Goal: Task Accomplishment & Management: Complete application form

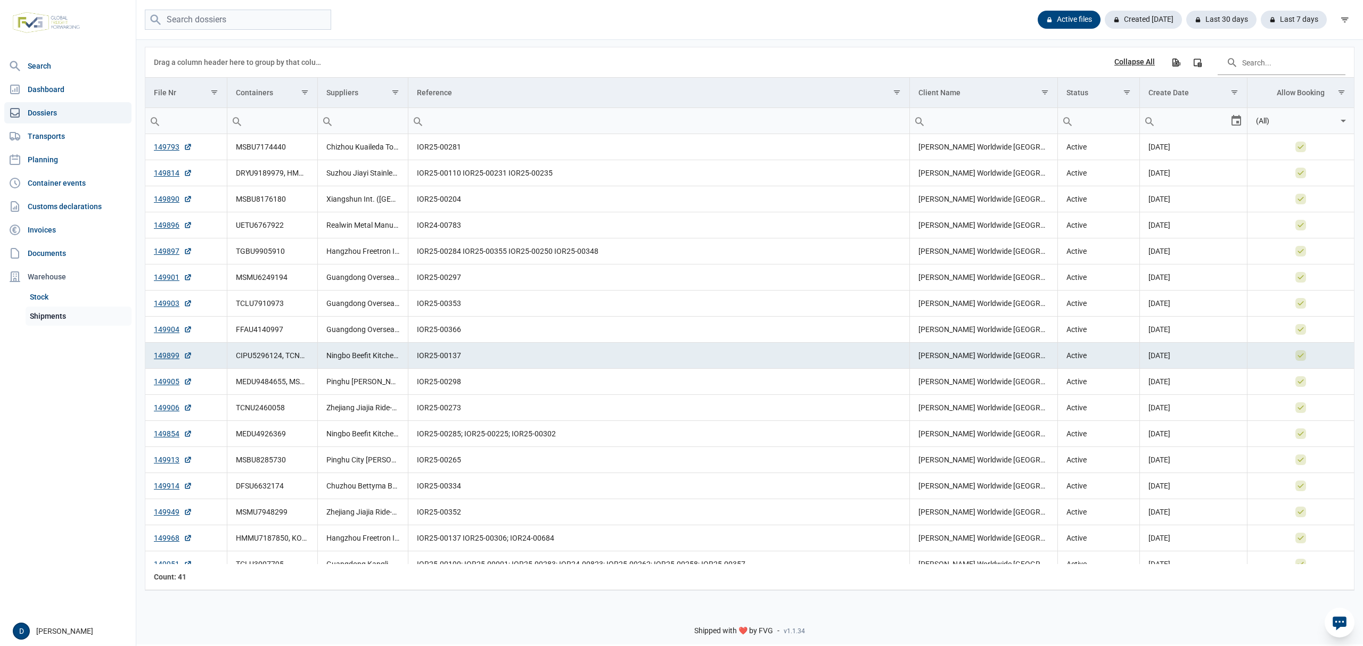
click at [44, 320] on link "Shipments" at bounding box center [79, 316] width 106 height 19
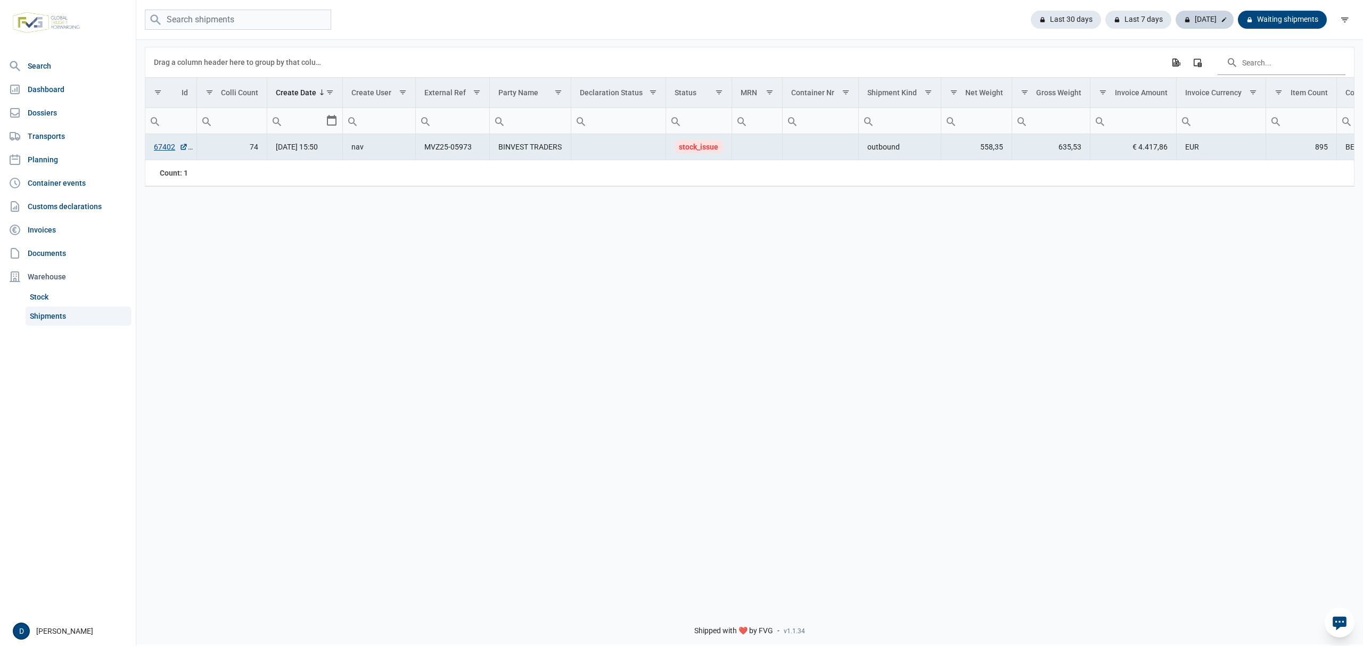
click at [1217, 19] on div "Today" at bounding box center [1205, 20] width 58 height 18
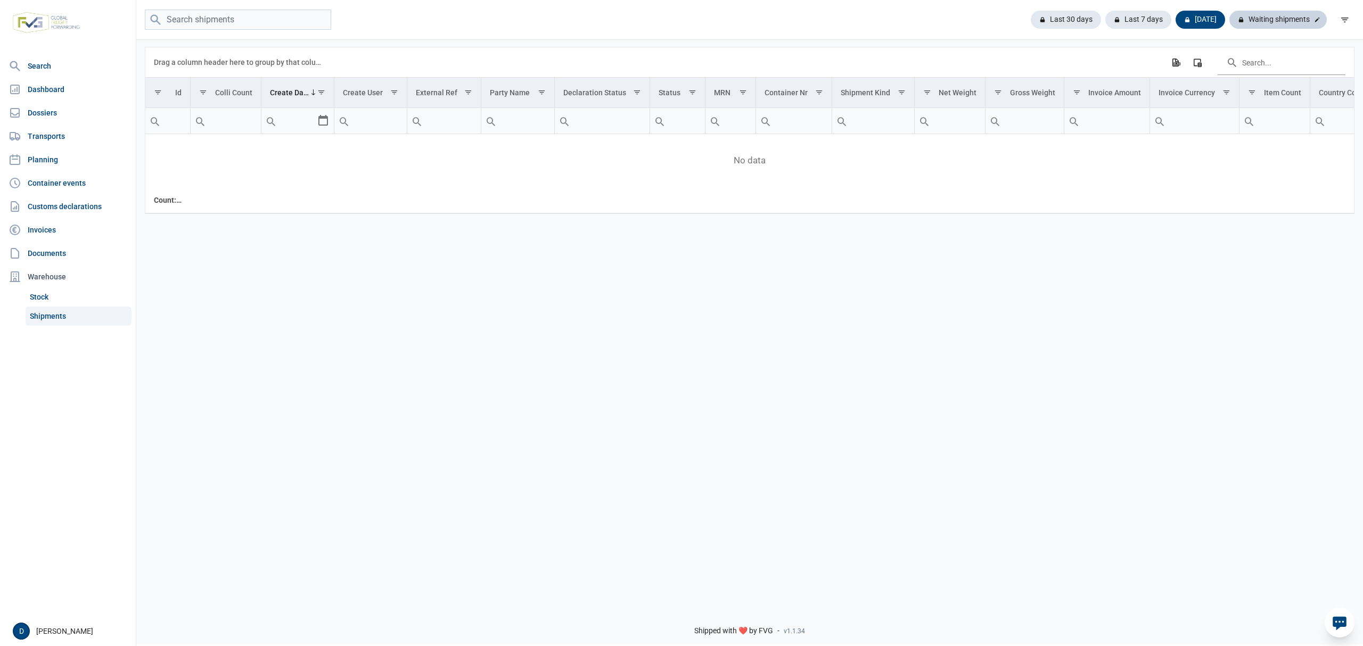
click at [1264, 20] on div "Waiting shipments" at bounding box center [1278, 20] width 97 height 18
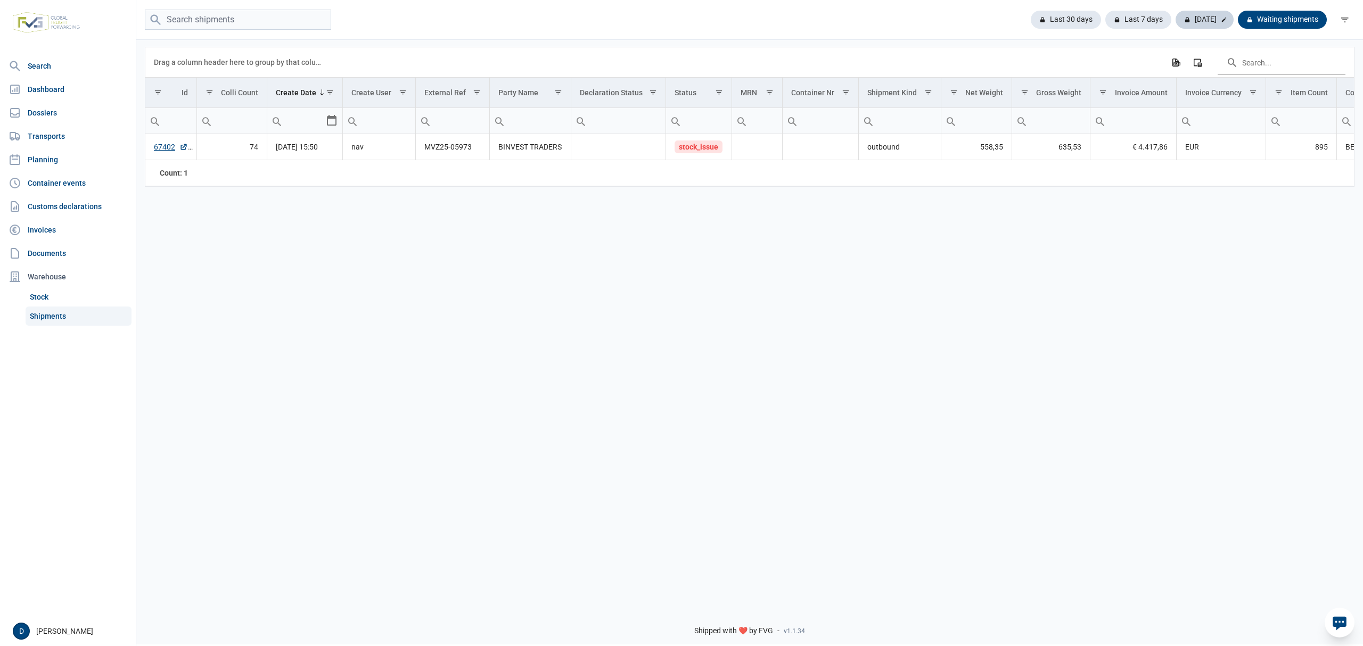
click at [1206, 20] on div "Today" at bounding box center [1205, 20] width 58 height 18
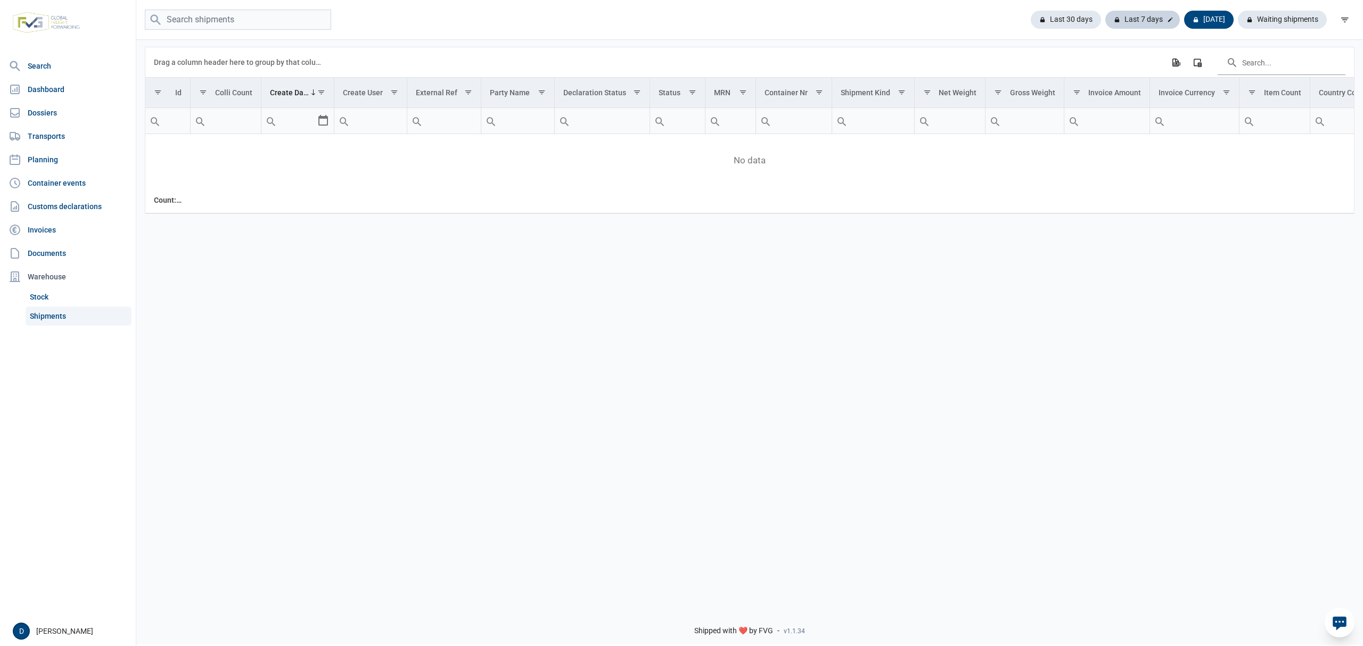
click at [1153, 13] on div "Last 7 days" at bounding box center [1143, 20] width 75 height 18
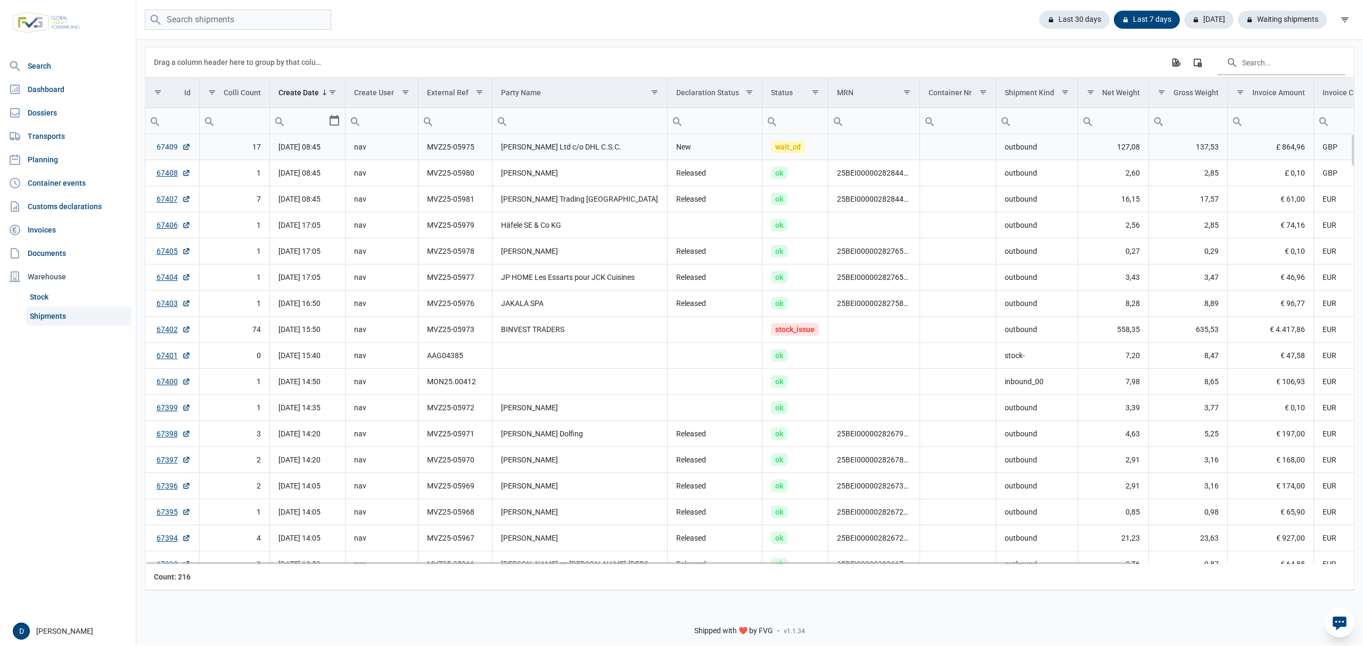
click at [159, 145] on link "67409" at bounding box center [174, 147] width 34 height 11
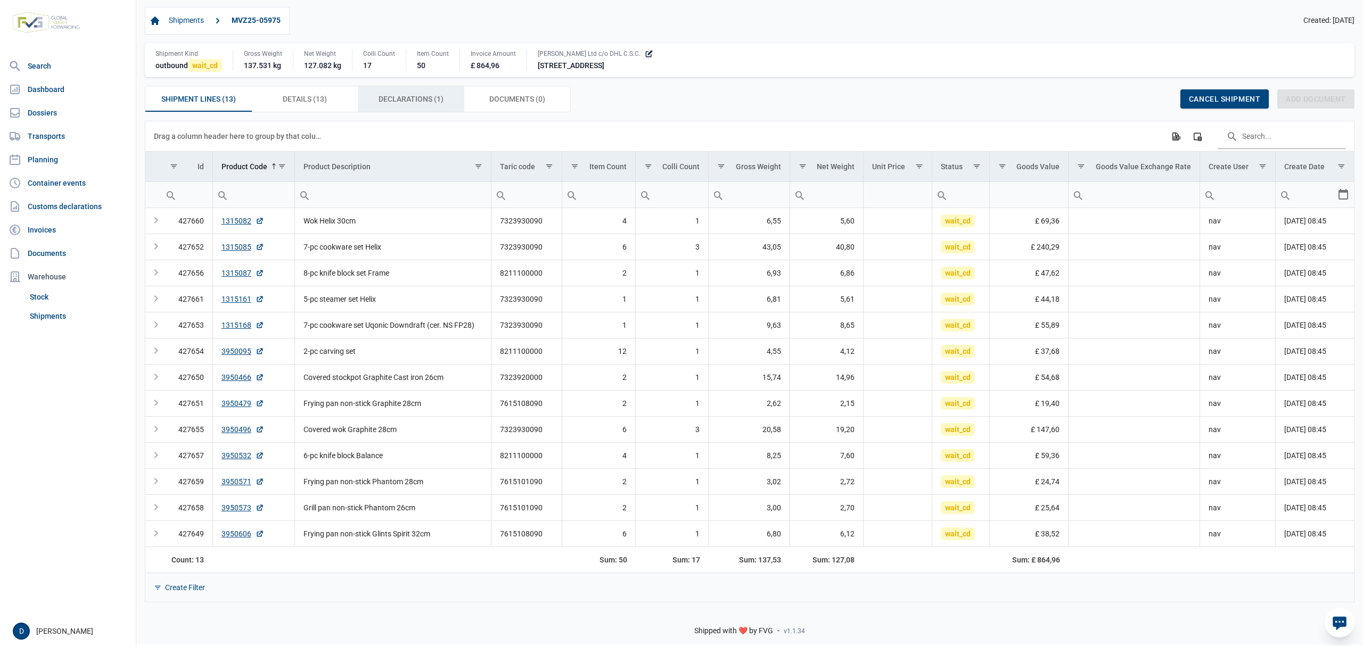
click at [399, 101] on span "Declarations (1) Declarations (1)" at bounding box center [411, 99] width 65 height 13
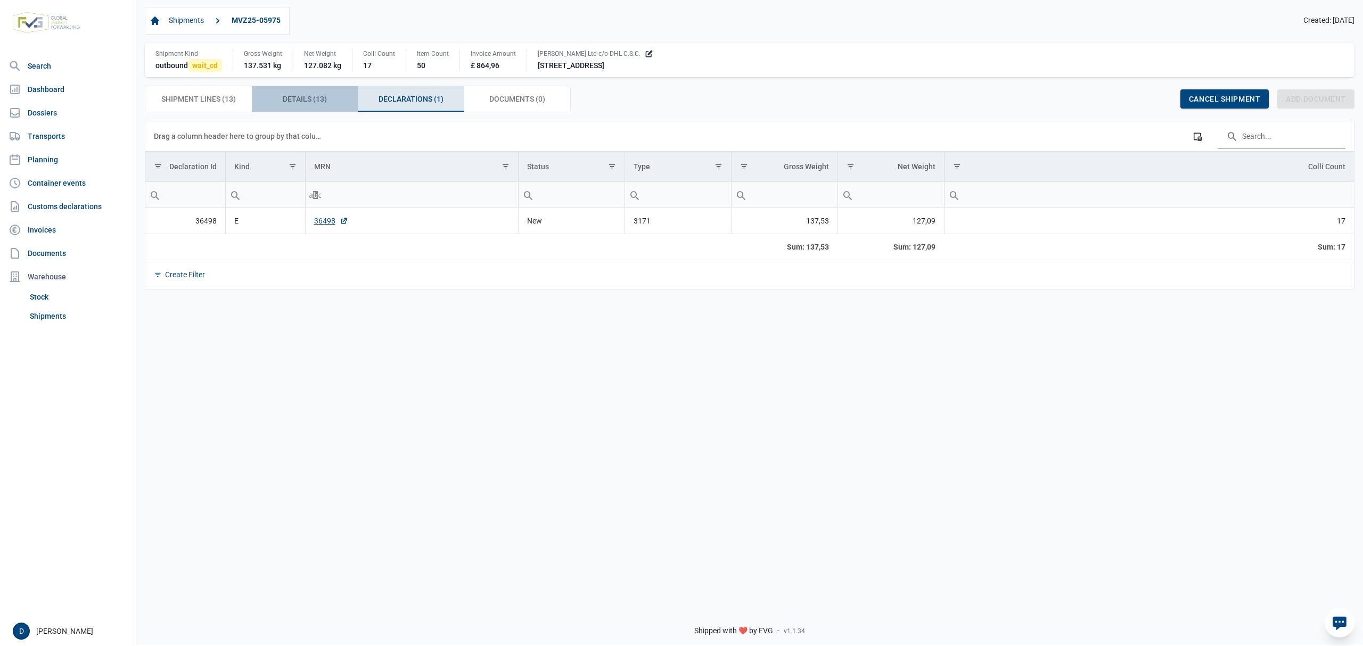
click at [301, 105] on span "Details (13) Details (13)" at bounding box center [305, 99] width 44 height 13
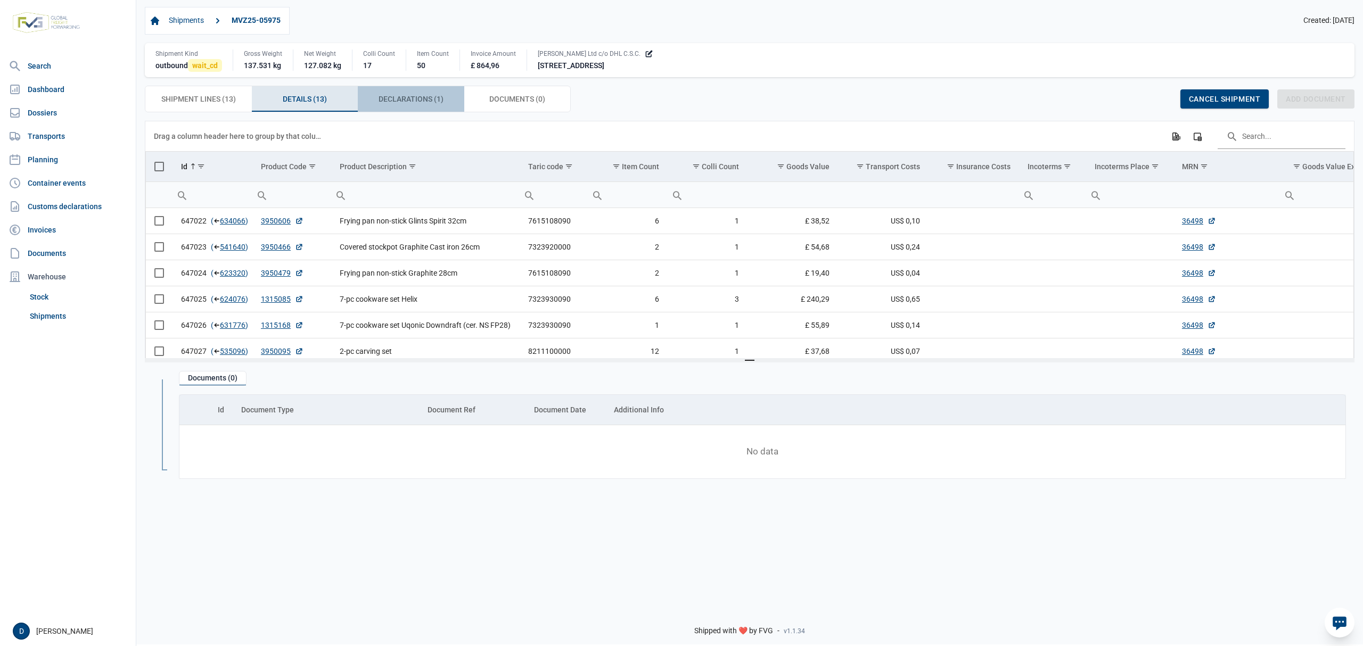
click at [388, 104] on span "Declarations (1) Declarations (1)" at bounding box center [411, 99] width 65 height 13
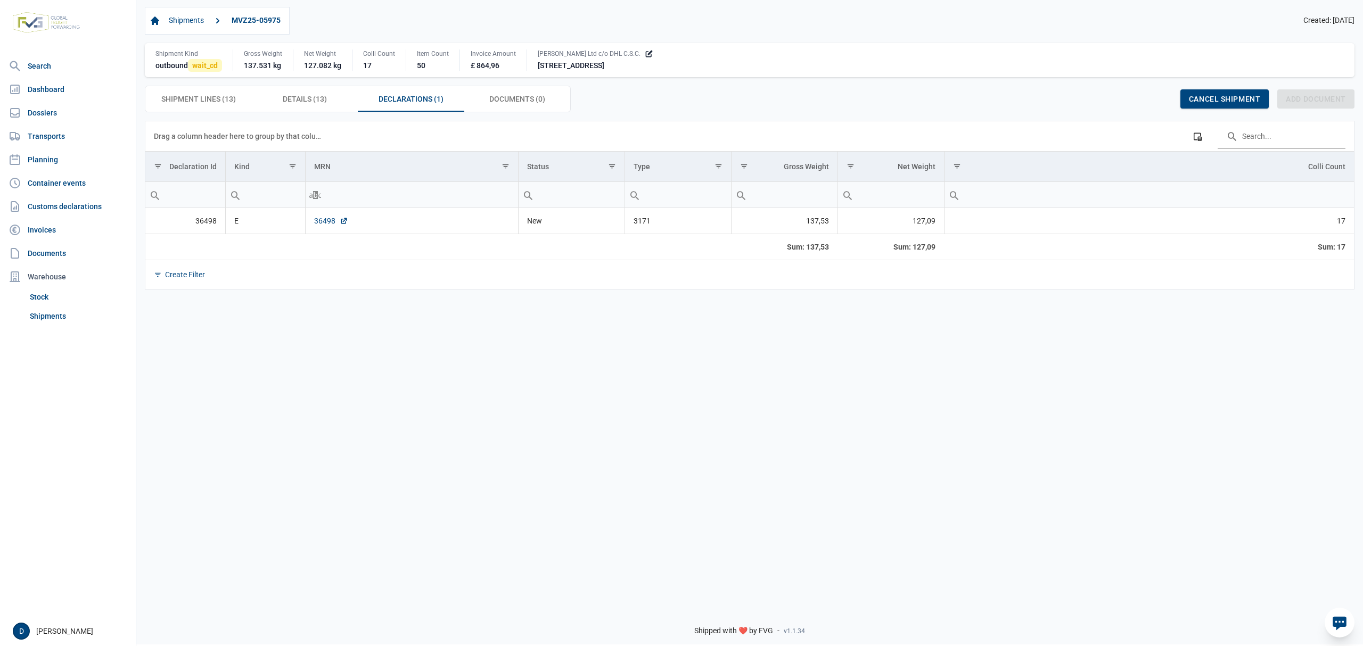
click at [329, 226] on link "36498" at bounding box center [331, 221] width 34 height 11
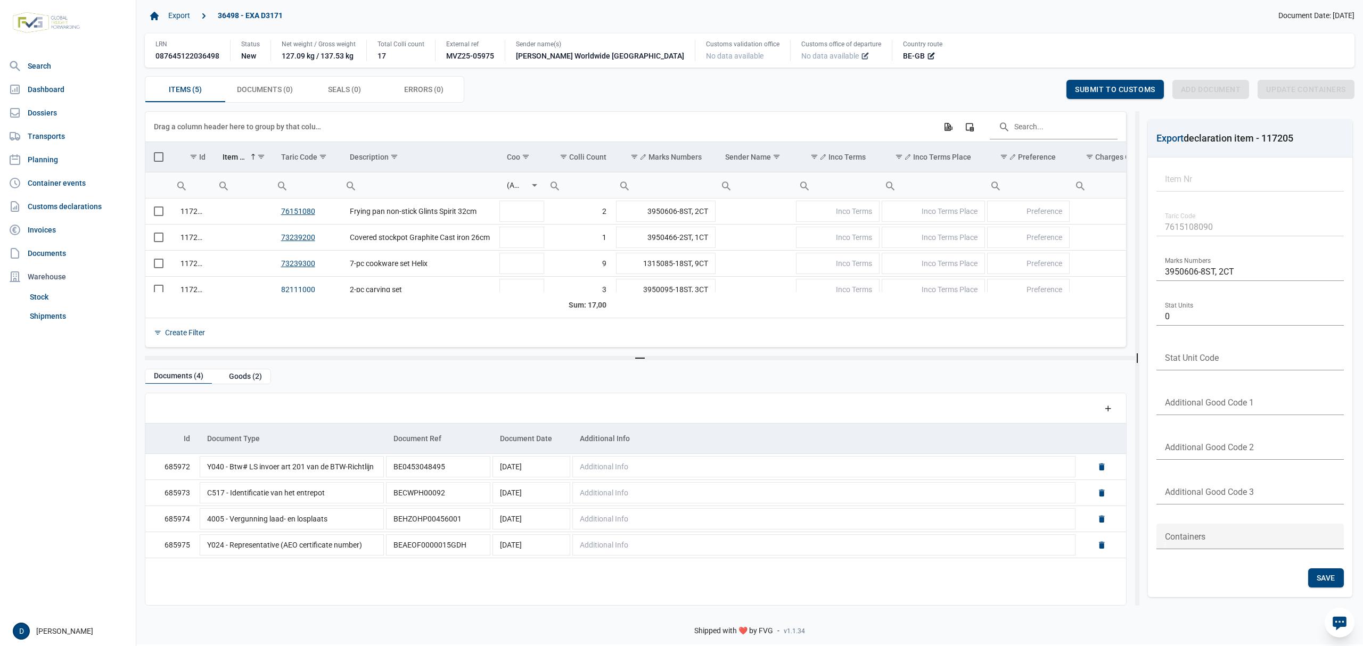
click at [861, 60] on icon at bounding box center [865, 56] width 9 height 9
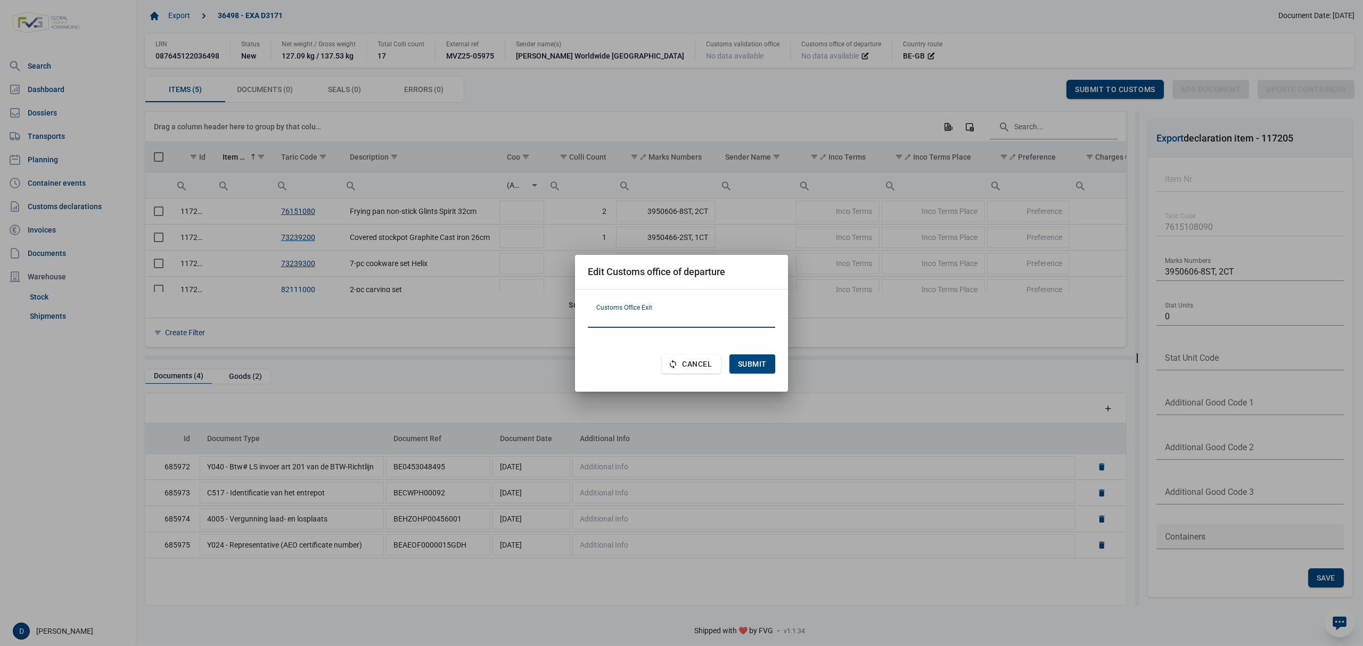
paste input "FR620001"
type input "FR620001"
click at [755, 365] on span "Submit" at bounding box center [752, 364] width 29 height 9
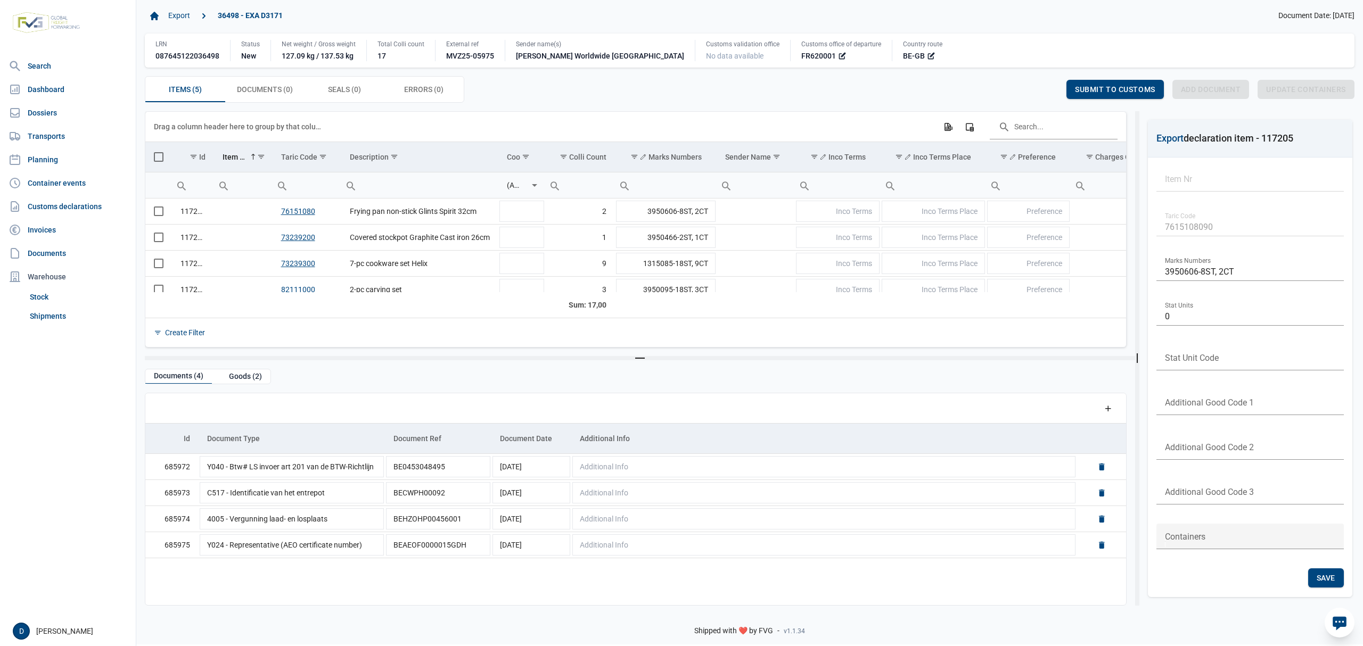
click at [160, 158] on span "Select all" at bounding box center [159, 157] width 10 height 10
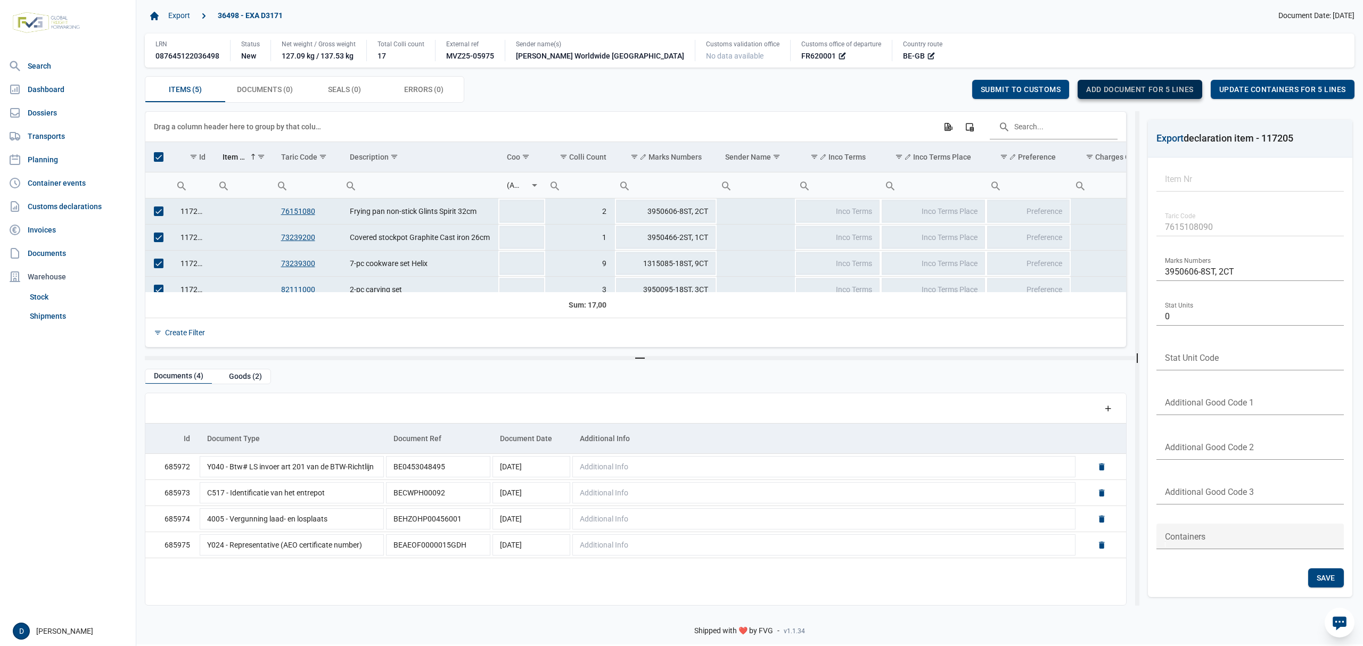
click at [1142, 88] on span "Add document for 5 lines" at bounding box center [1139, 89] width 107 height 9
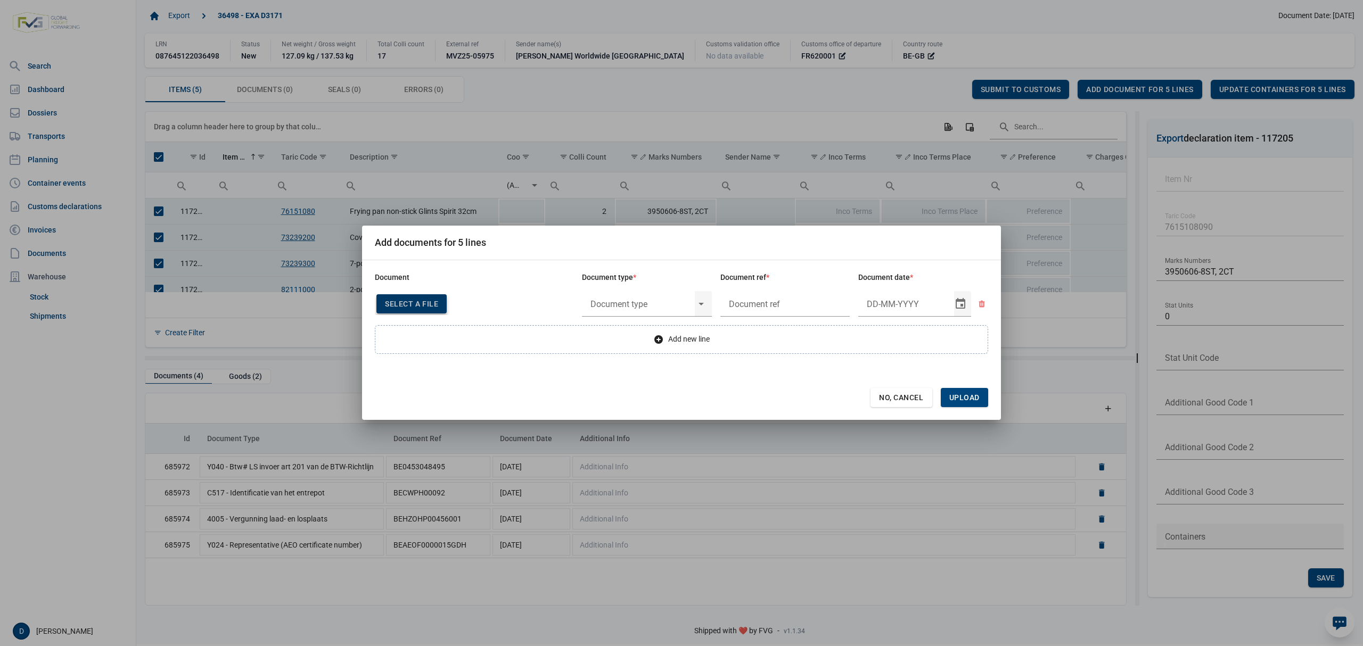
click at [416, 309] on div "Select a file" at bounding box center [411, 303] width 70 height 19
type input "Invoice VFA25-07770"
click at [650, 305] on input "text" at bounding box center [638, 304] width 113 height 28
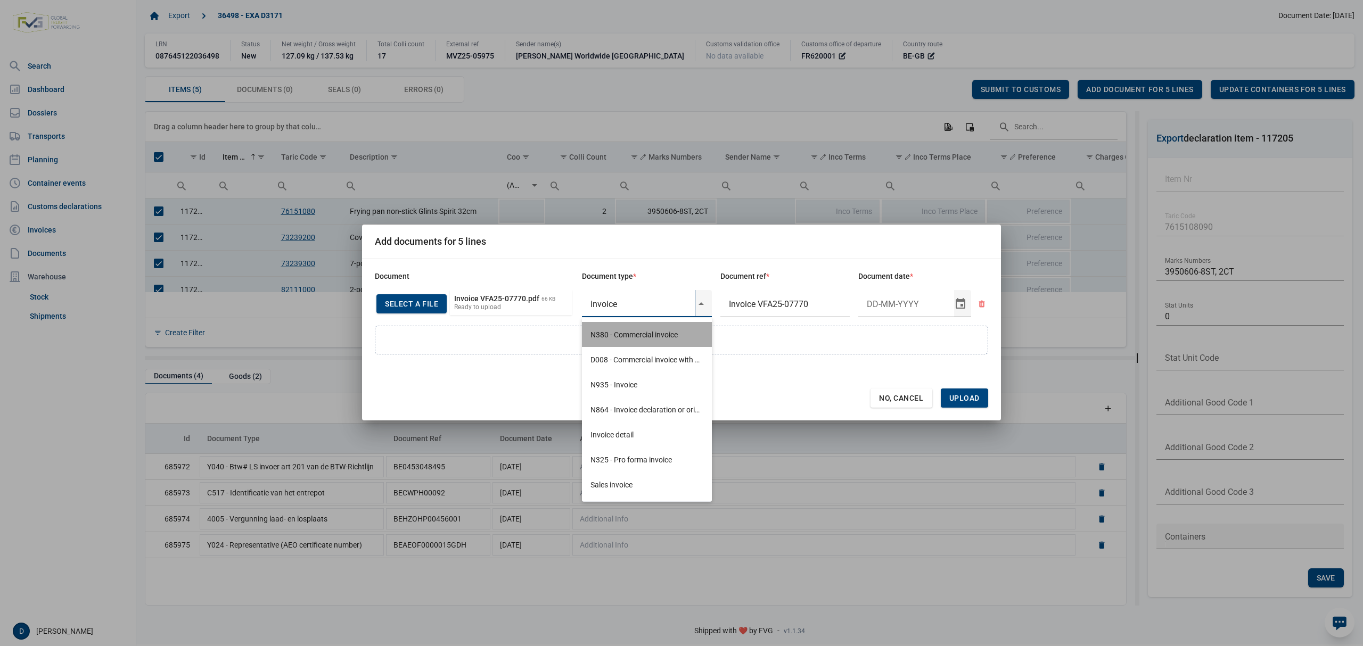
click at [631, 338] on div "N380 - Commercial invoice" at bounding box center [647, 334] width 130 height 25
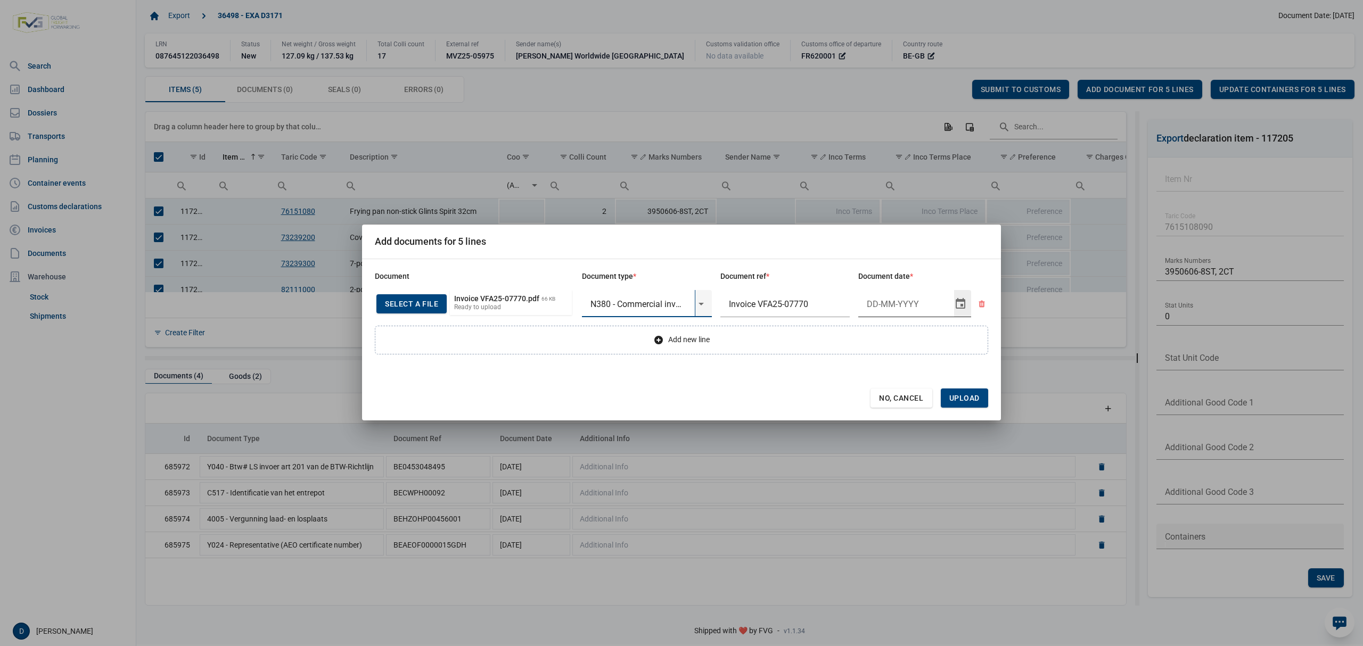
type input "N380 - Commercial invoice"
click at [883, 309] on input "Document date" at bounding box center [906, 304] width 96 height 28
type input "9-10-2025"
click at [970, 394] on span "Upload" at bounding box center [964, 398] width 30 height 9
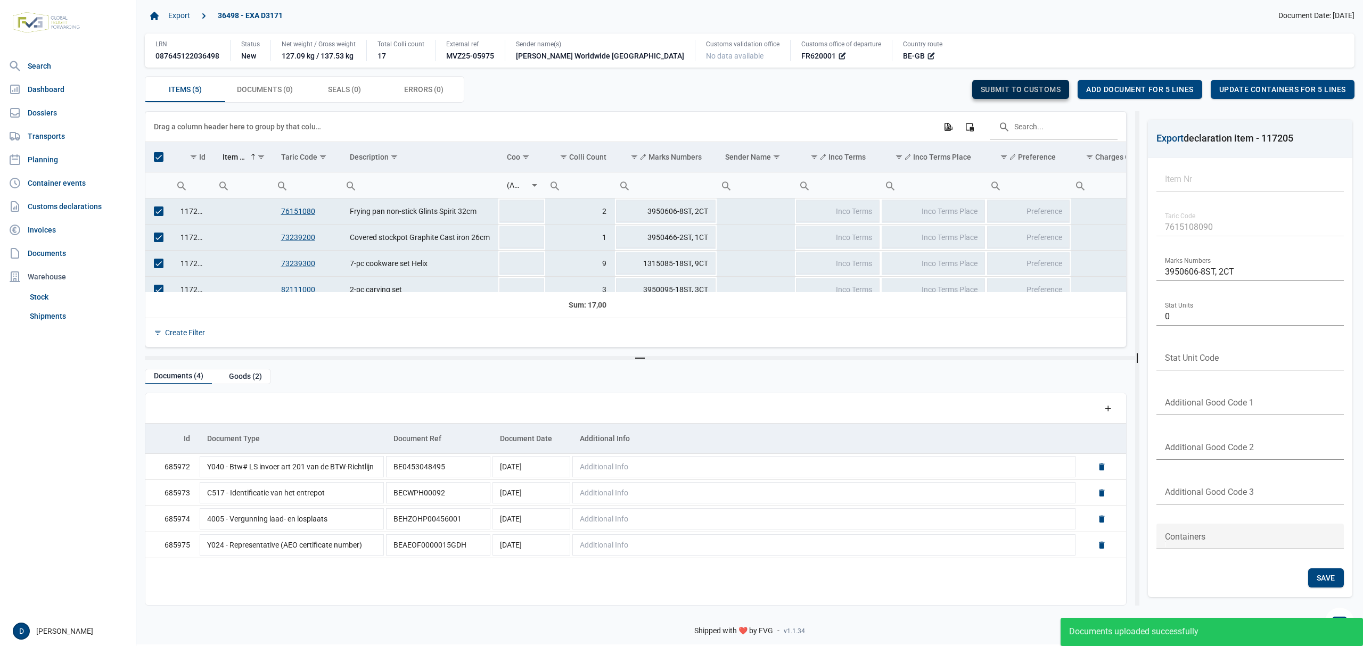
click at [1016, 90] on span "Submit to customs" at bounding box center [1021, 89] width 80 height 9
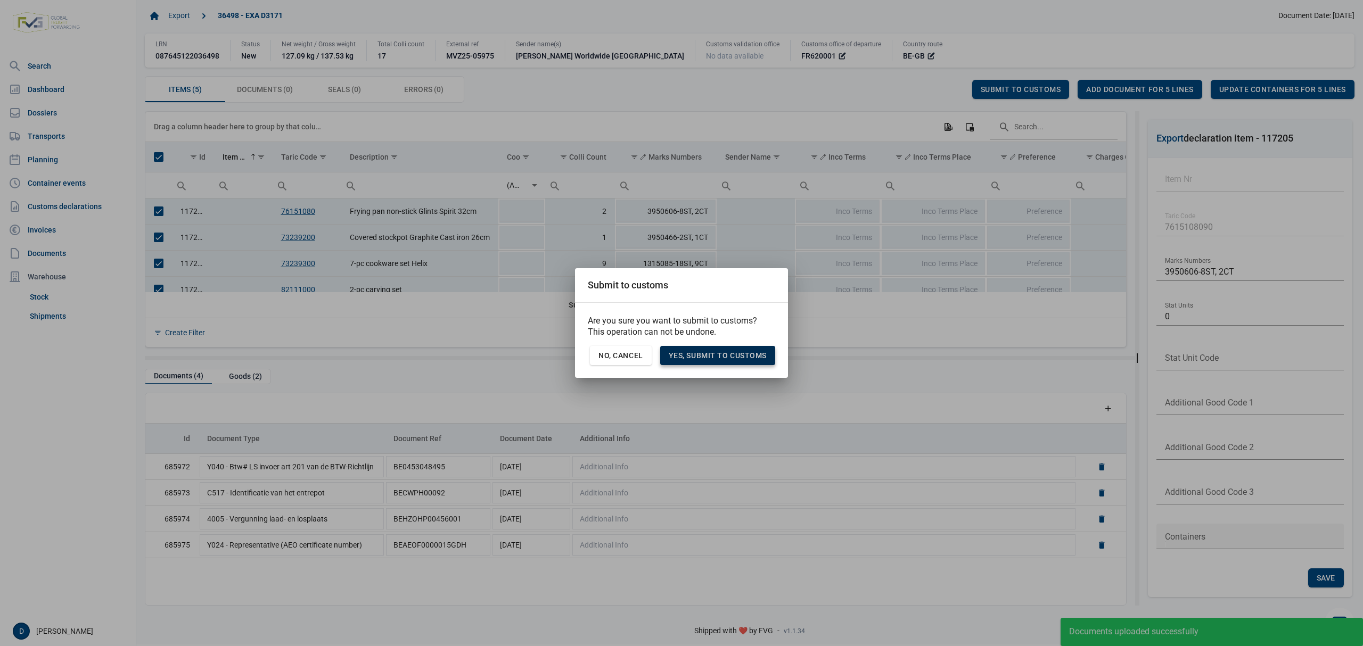
click at [706, 350] on div "Yes, Submit to customs" at bounding box center [717, 355] width 115 height 19
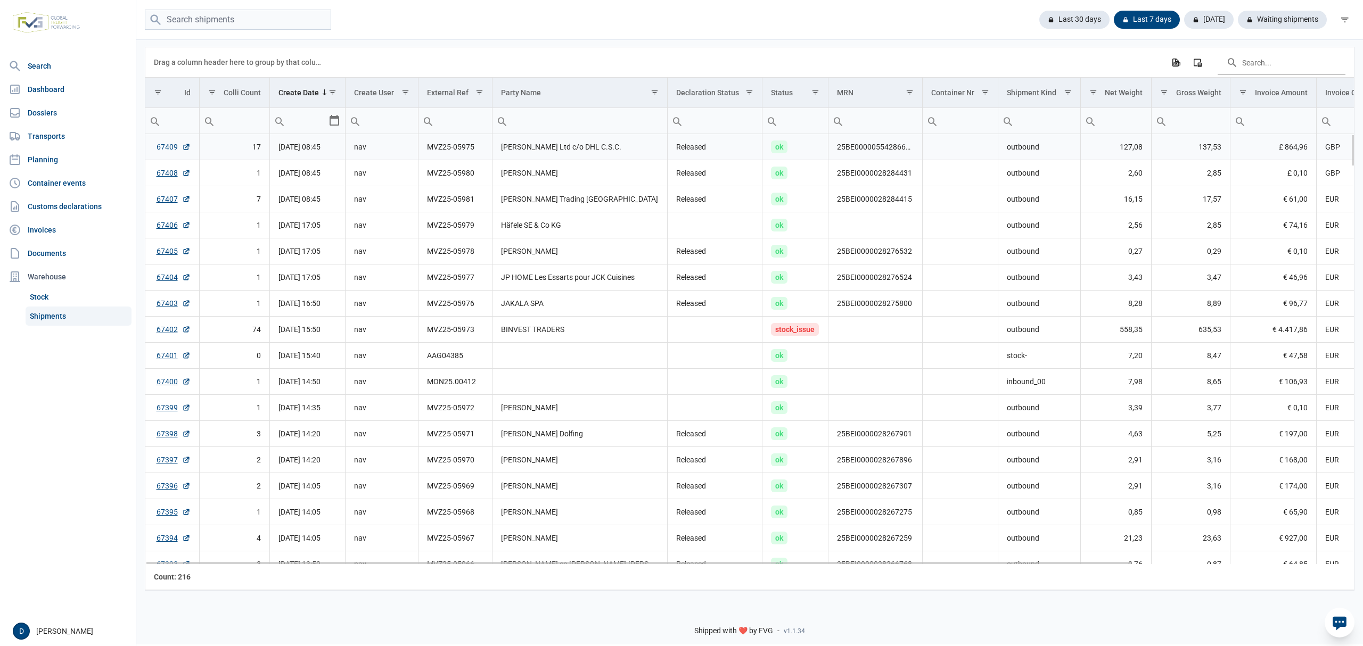
click at [165, 145] on link "67409" at bounding box center [174, 147] width 34 height 11
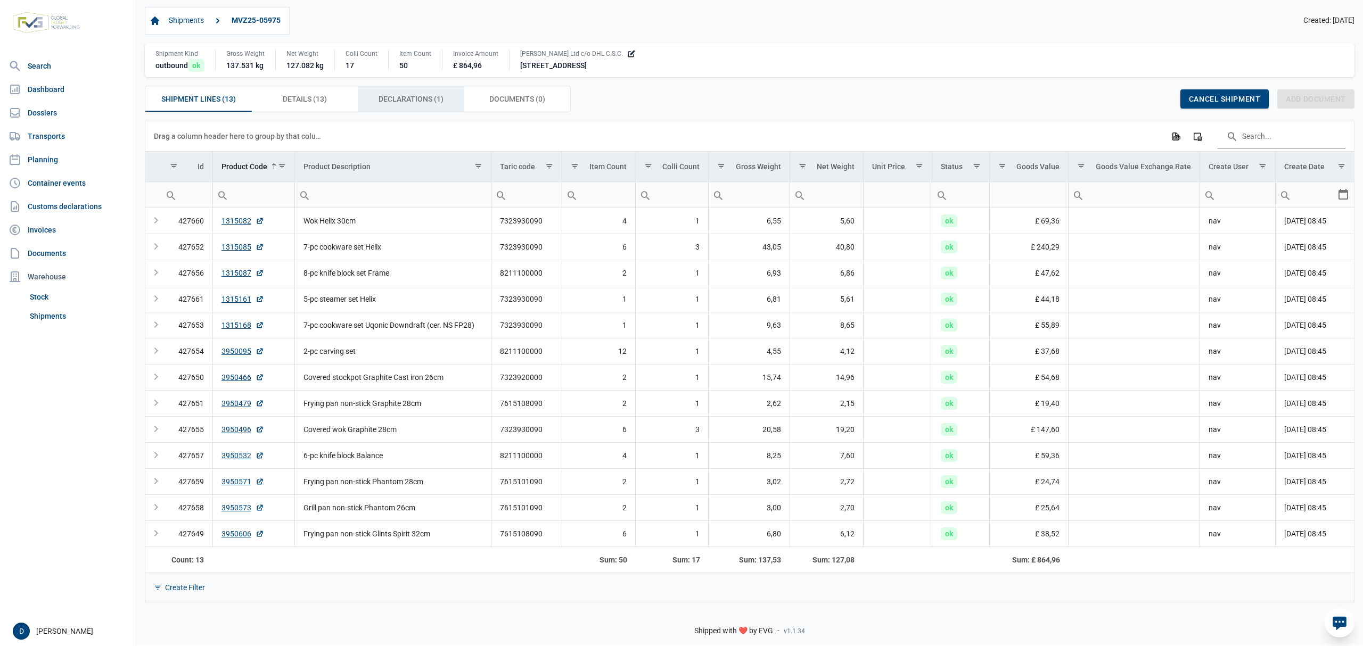
click at [435, 104] on span "Declarations (1) Declarations (1)" at bounding box center [411, 99] width 65 height 13
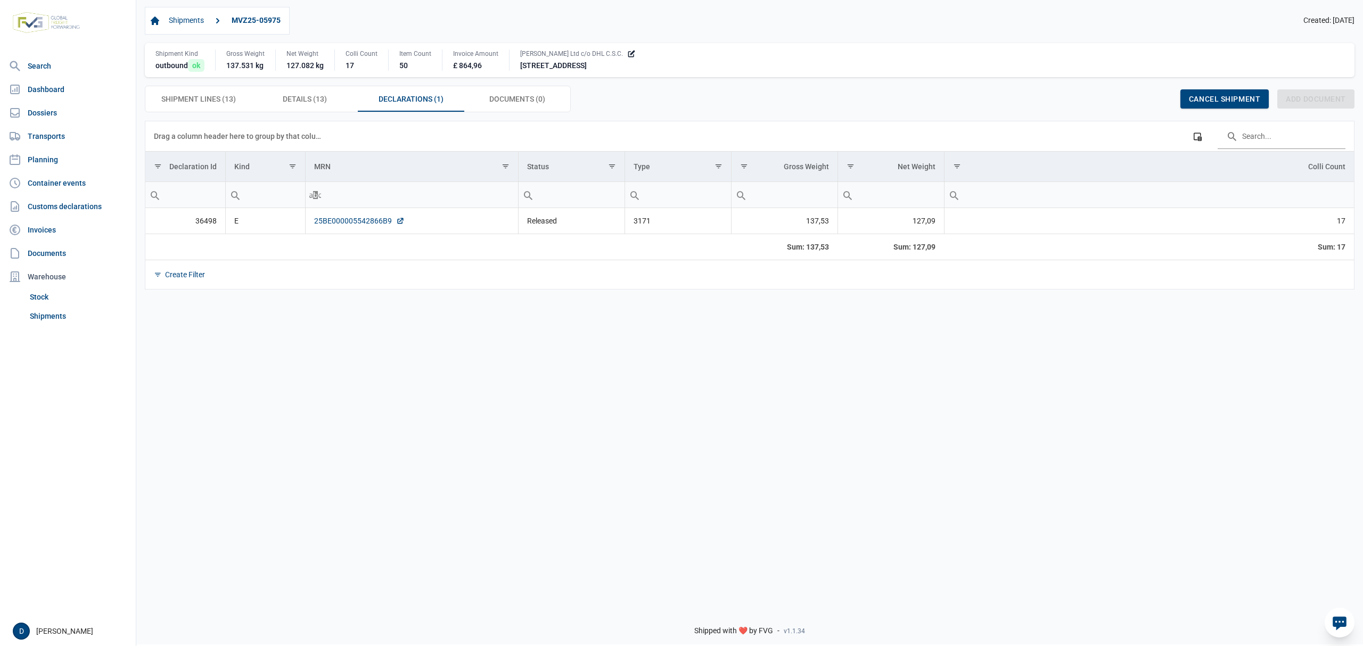
click at [356, 223] on link "25BE000005542866B9" at bounding box center [359, 221] width 91 height 11
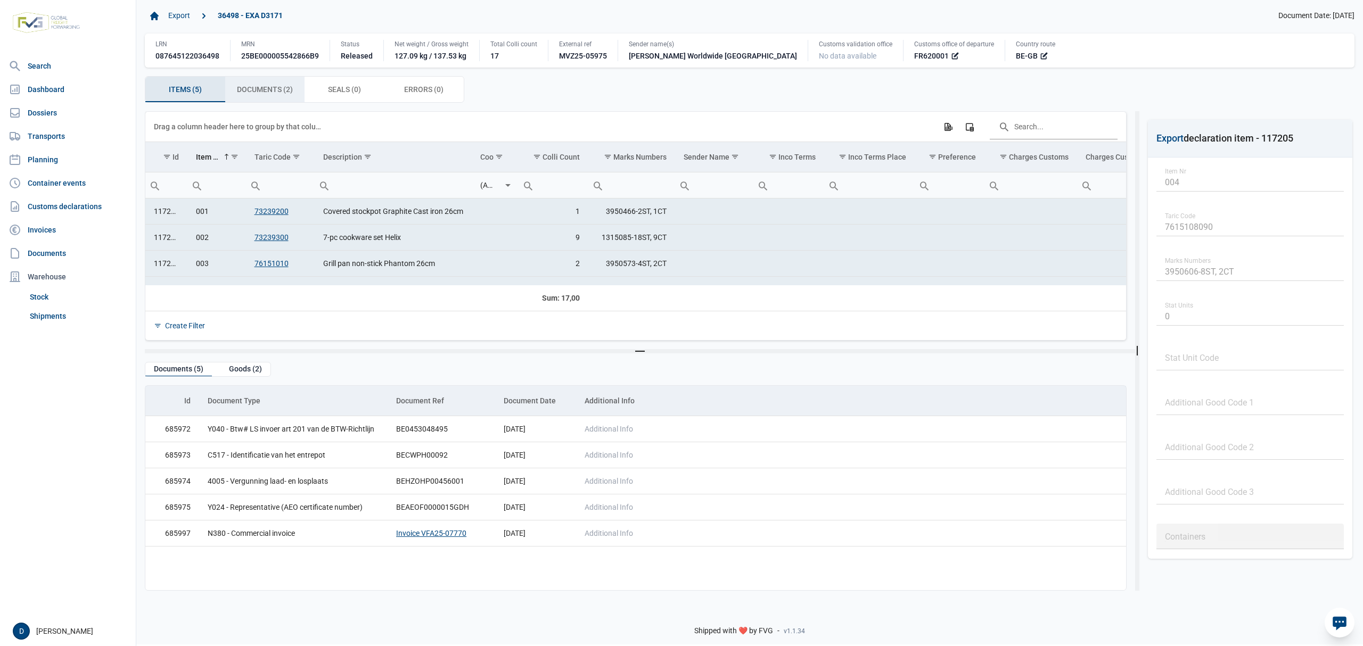
click at [274, 94] on span "Documents (2) Documents (2)" at bounding box center [265, 89] width 56 height 13
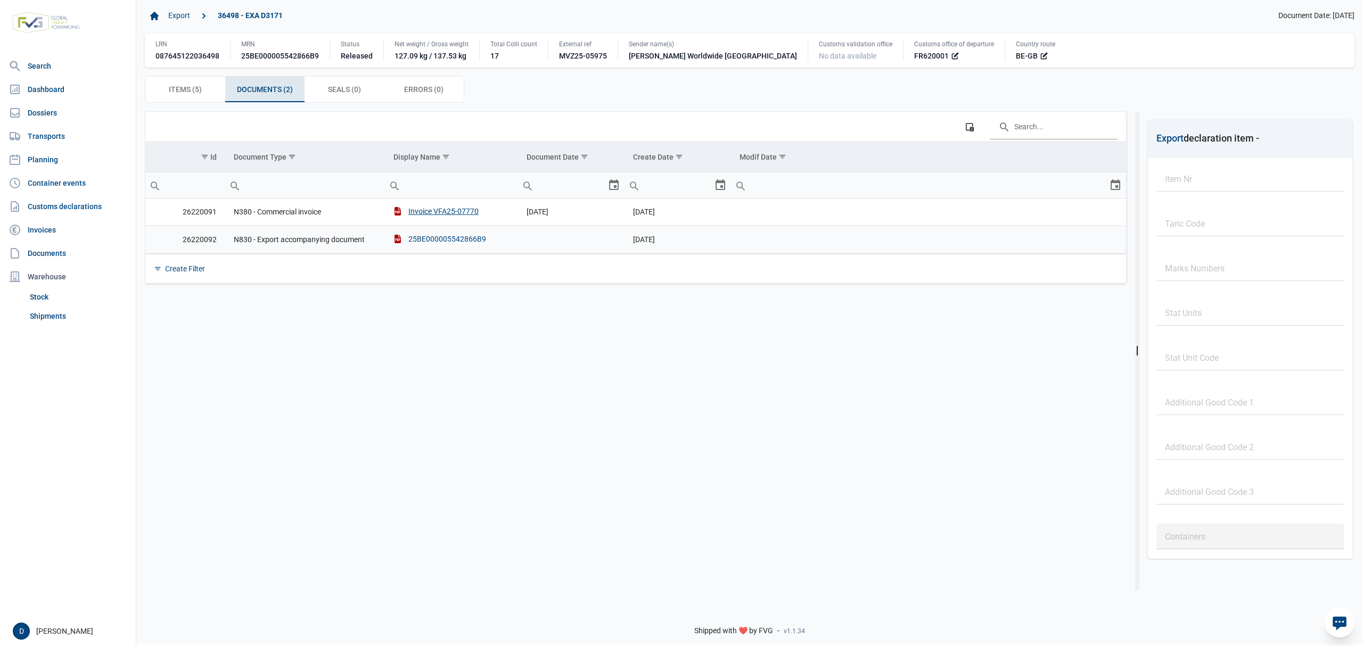
click at [437, 241] on div "25BE000005542866B9" at bounding box center [440, 239] width 93 height 11
